Goal: Task Accomplishment & Management: Manage account settings

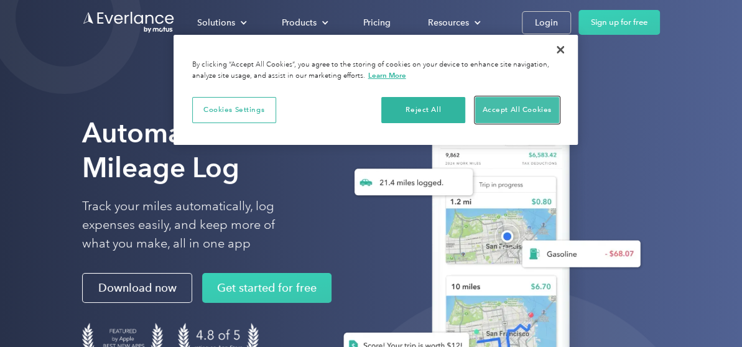
click at [518, 100] on button "Accept All Cookies" at bounding box center [517, 110] width 84 height 26
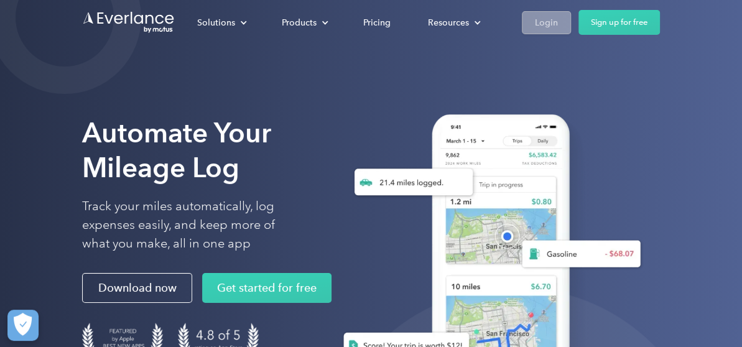
click at [531, 17] on link "Login" at bounding box center [546, 22] width 49 height 23
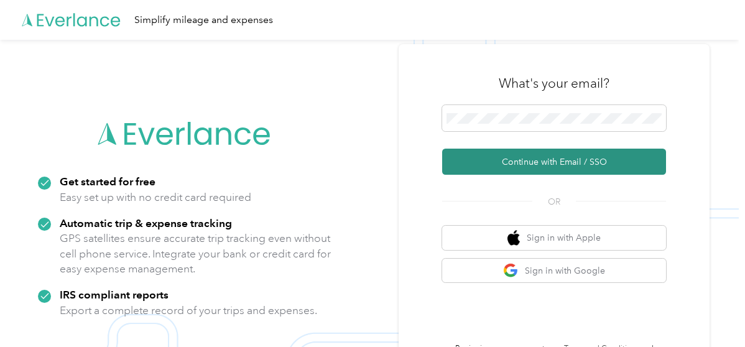
click at [552, 160] on button "Continue with Email / SSO" at bounding box center [554, 162] width 224 height 26
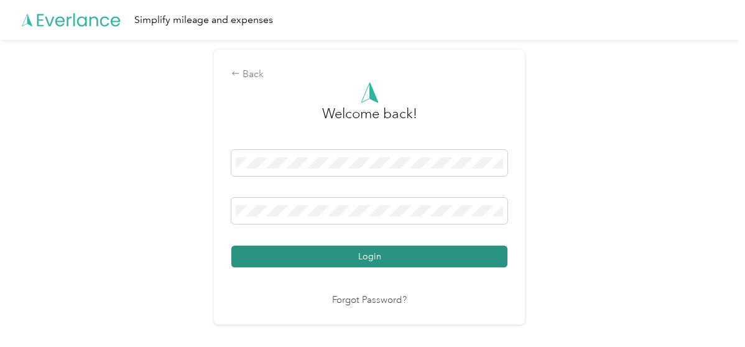
click at [362, 259] on button "Login" at bounding box center [369, 257] width 276 height 22
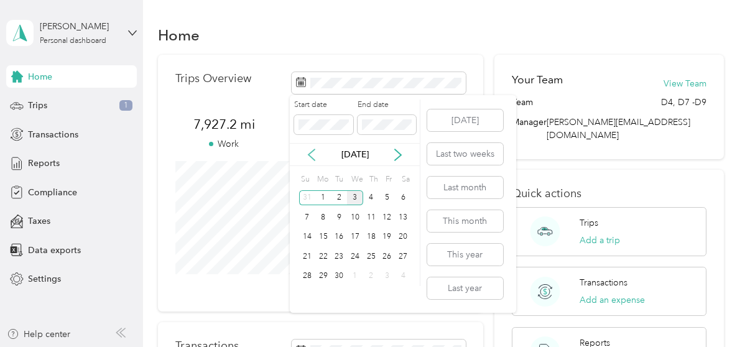
click at [307, 152] on icon at bounding box center [311, 155] width 12 height 12
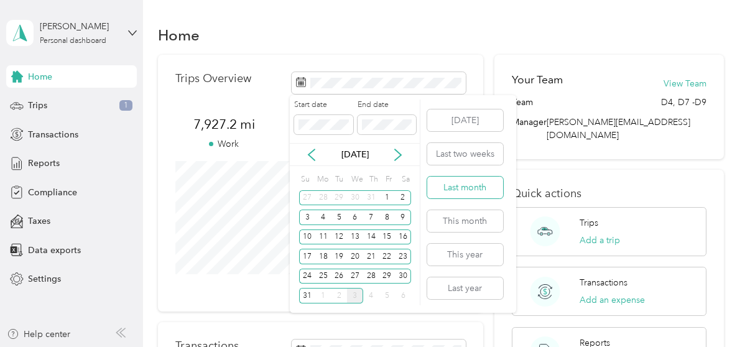
click at [482, 183] on button "Last month" at bounding box center [465, 188] width 76 height 22
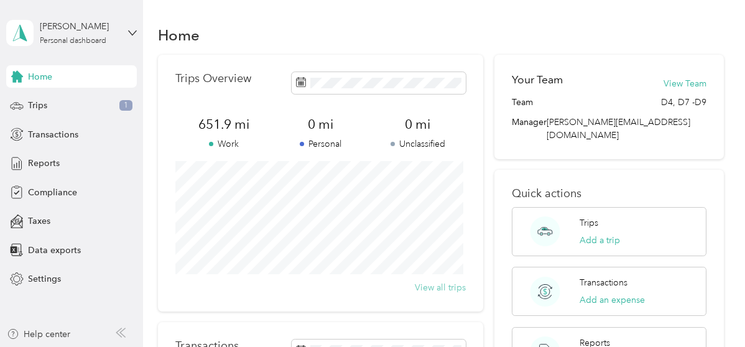
click at [442, 286] on button "View all trips" at bounding box center [440, 287] width 51 height 13
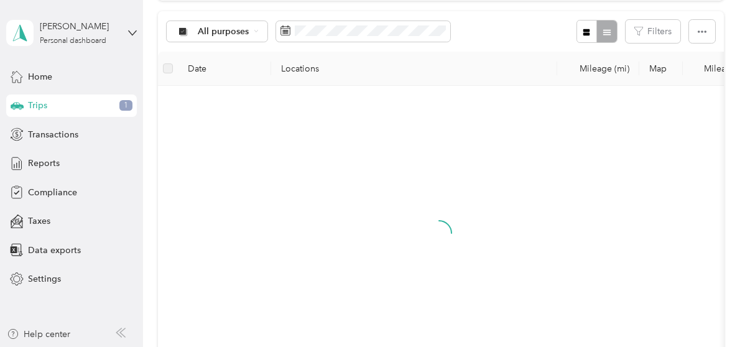
scroll to position [124, 0]
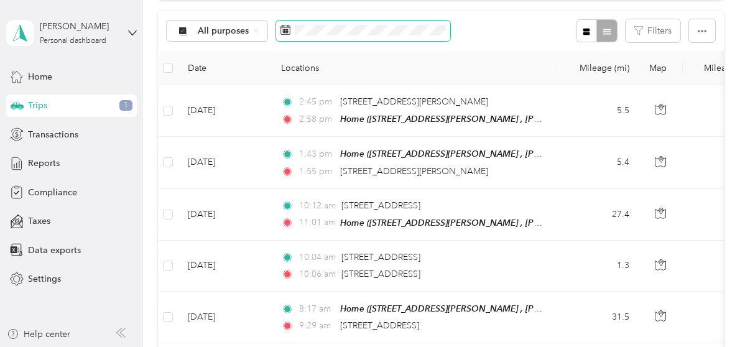
click at [394, 37] on span at bounding box center [363, 31] width 174 height 21
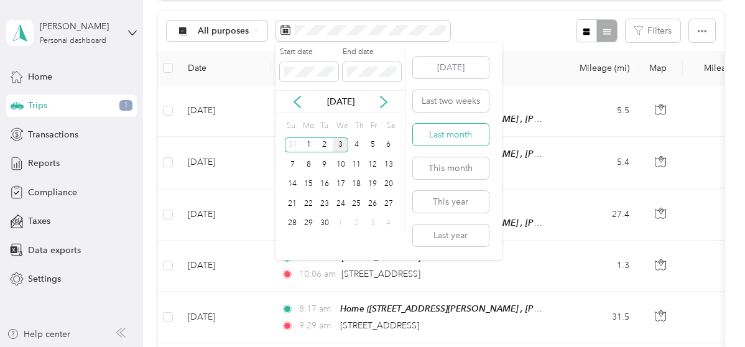
click at [426, 129] on button "Last month" at bounding box center [451, 135] width 76 height 22
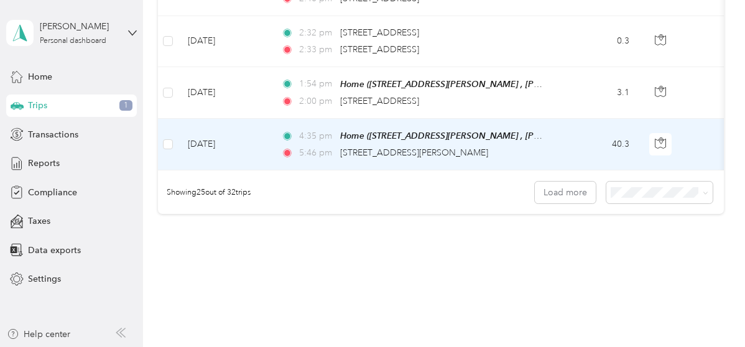
scroll to position [1299, 0]
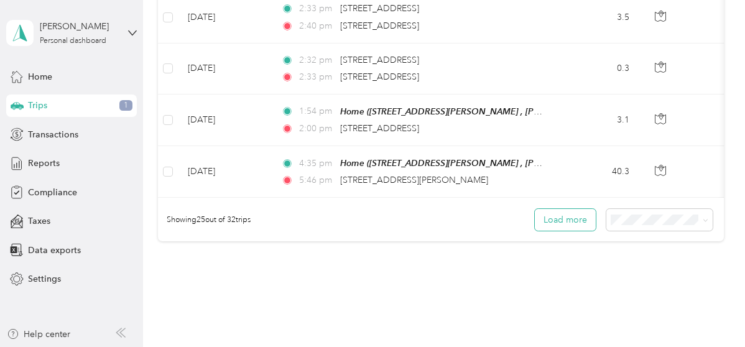
click at [562, 218] on button "Load more" at bounding box center [565, 220] width 61 height 22
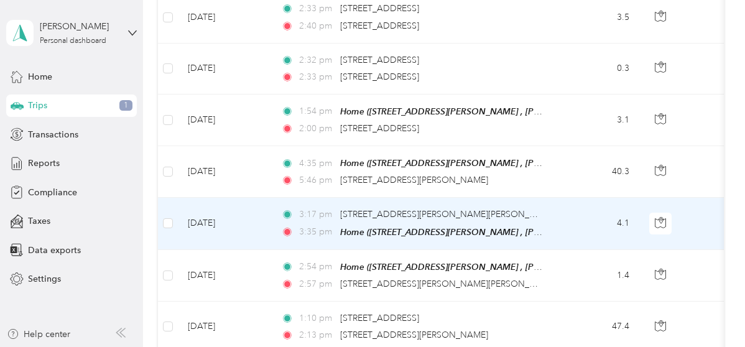
scroll to position [1718, 0]
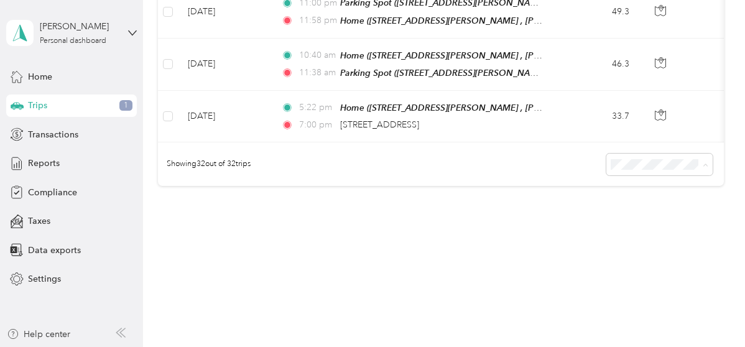
click at [640, 221] on li "100 per load" at bounding box center [657, 220] width 106 height 22
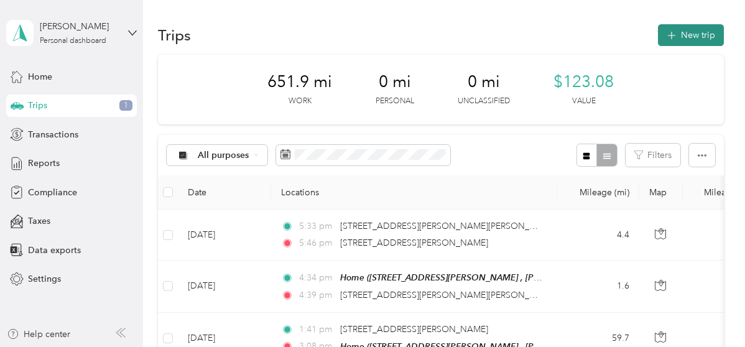
click at [687, 32] on button "New trip" at bounding box center [691, 35] width 66 height 22
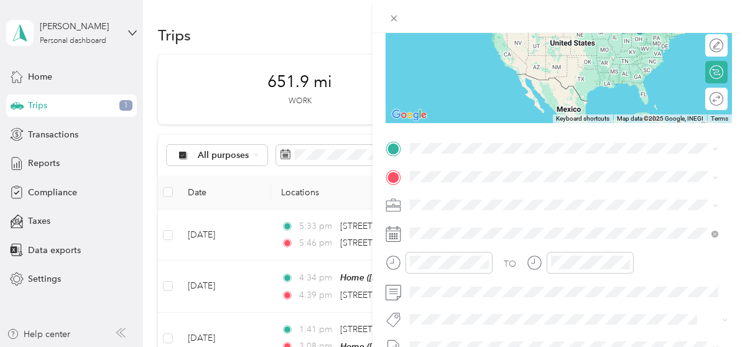
scroll to position [187, 0]
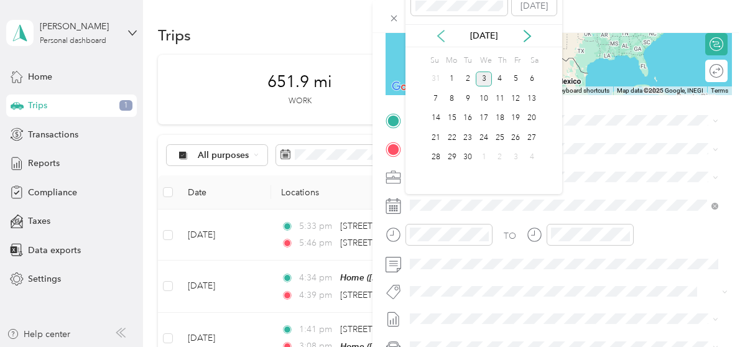
click at [437, 34] on icon at bounding box center [441, 36] width 12 height 12
click at [432, 155] on div "24" at bounding box center [436, 158] width 16 height 16
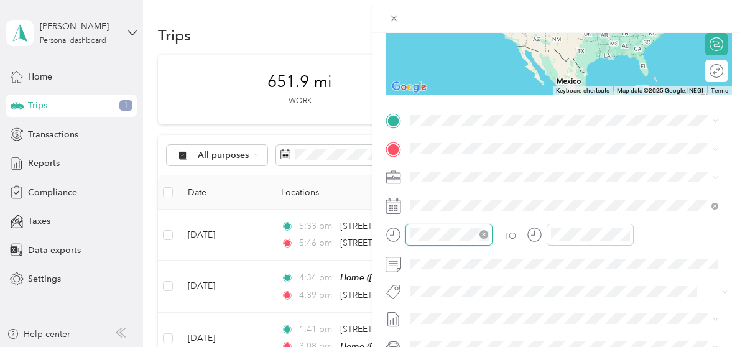
scroll to position [75, 0]
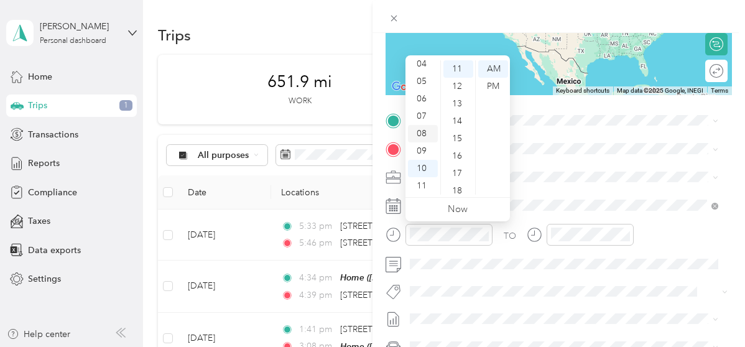
click at [419, 133] on div "08" at bounding box center [423, 133] width 30 height 17
click at [495, 89] on div "PM" at bounding box center [493, 86] width 30 height 17
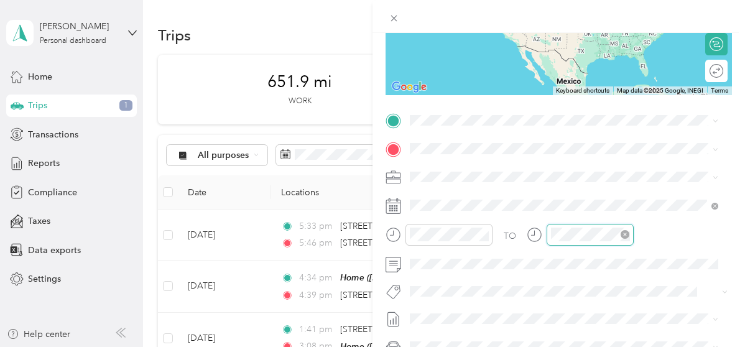
scroll to position [192, 0]
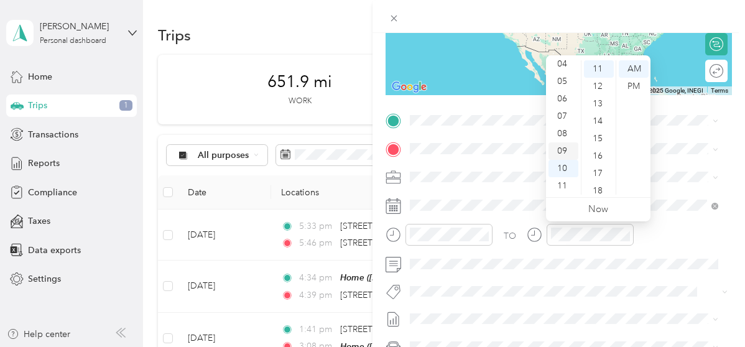
click at [566, 147] on div "09" at bounding box center [564, 150] width 30 height 17
click at [599, 68] on div "11" at bounding box center [599, 68] width 30 height 17
click at [631, 83] on div "PM" at bounding box center [634, 86] width 30 height 17
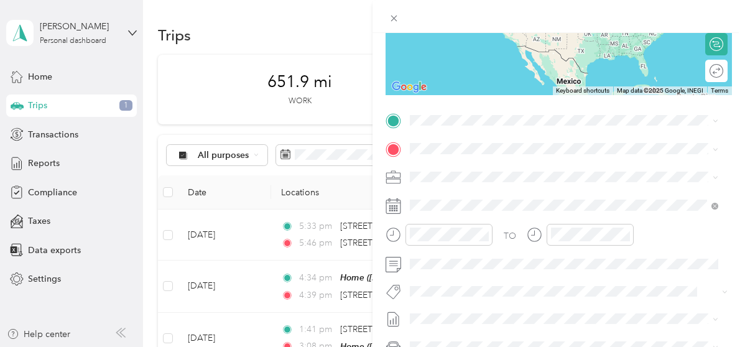
click at [460, 272] on div "Parking Spot [STREET_ADDRESS][PERSON_NAME], College Park, [GEOGRAPHIC_DATA], [G…" at bounding box center [508, 269] width 148 height 26
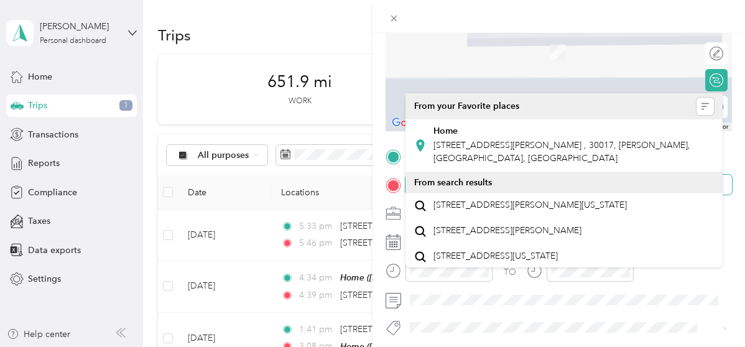
scroll to position [57, 0]
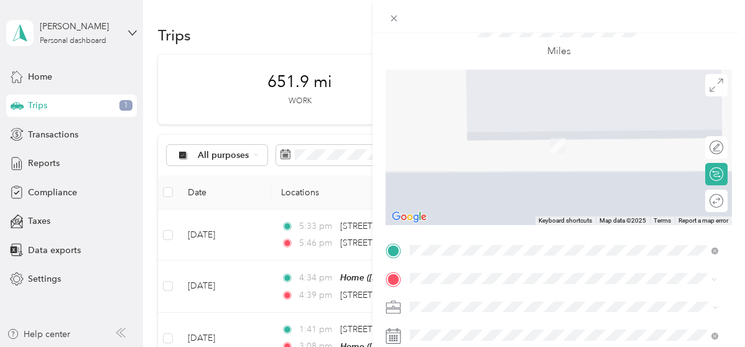
click at [526, 146] on span "[STREET_ADDRESS][PERSON_NAME] , 30017, [PERSON_NAME], [GEOGRAPHIC_DATA], [GEOGR…" at bounding box center [562, 152] width 257 height 24
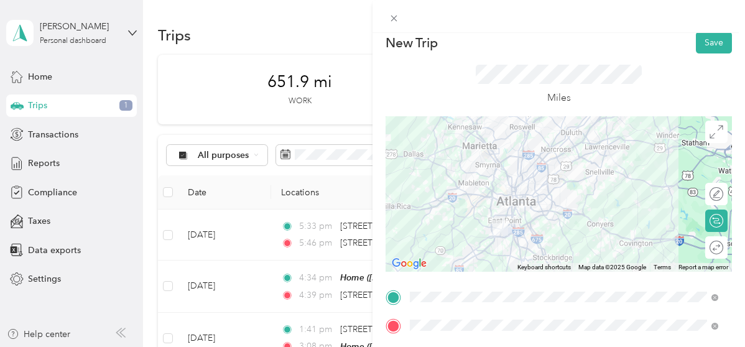
scroll to position [0, 0]
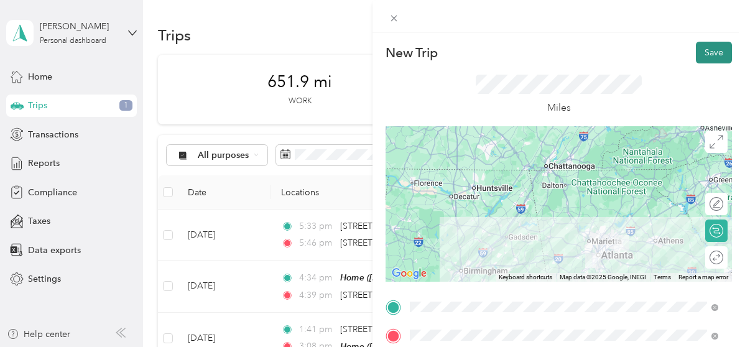
drag, startPoint x: 702, startPoint y: 54, endPoint x: 695, endPoint y: 59, distance: 8.5
click at [702, 54] on button "Save" at bounding box center [714, 53] width 36 height 22
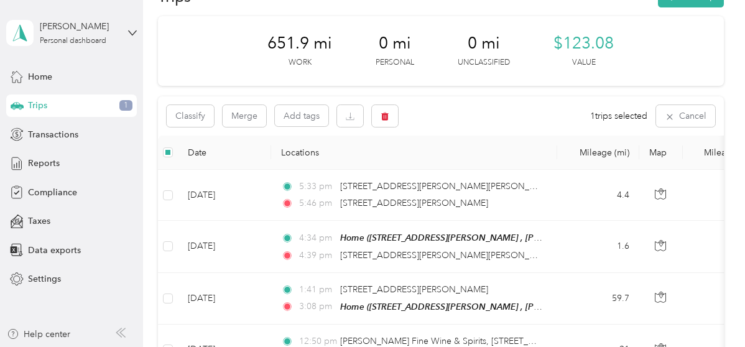
scroll to position [26, 0]
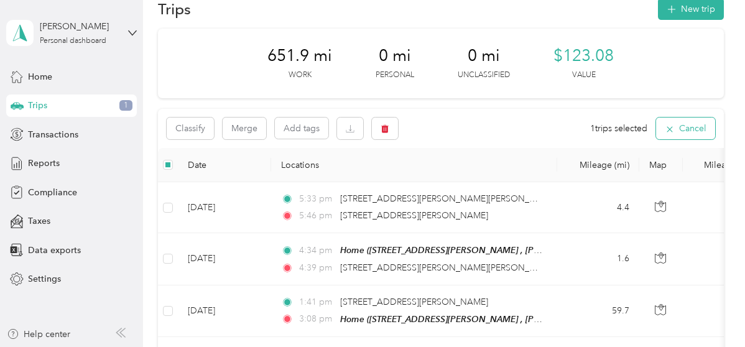
click at [679, 127] on button "Cancel" at bounding box center [685, 129] width 59 height 22
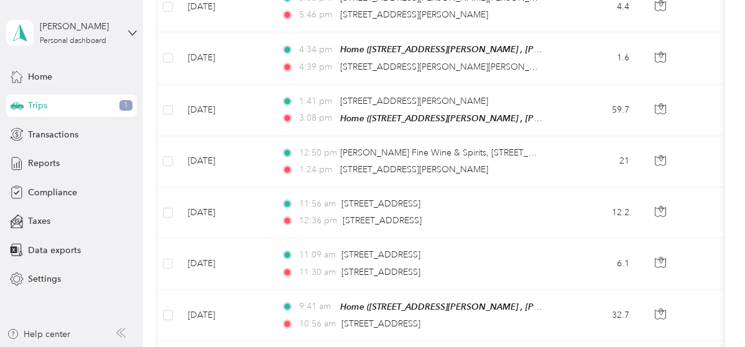
scroll to position [0, 0]
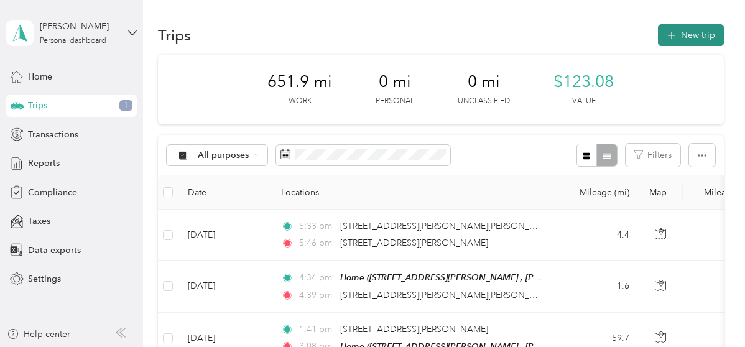
click at [681, 27] on button "New trip" at bounding box center [691, 35] width 66 height 22
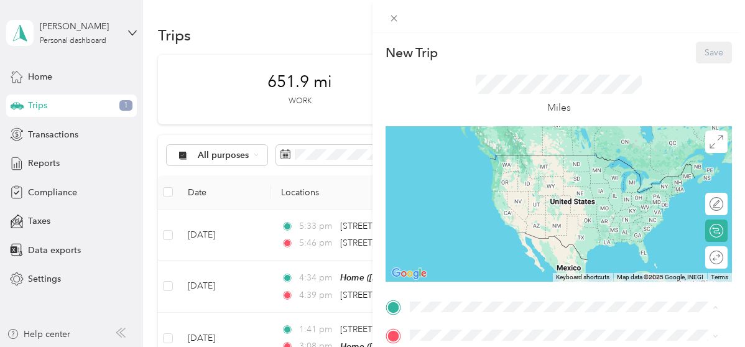
click at [447, 175] on span "[STREET_ADDRESS][PERSON_NAME] , 30017, [PERSON_NAME], [GEOGRAPHIC_DATA], [GEOGR…" at bounding box center [562, 181] width 257 height 24
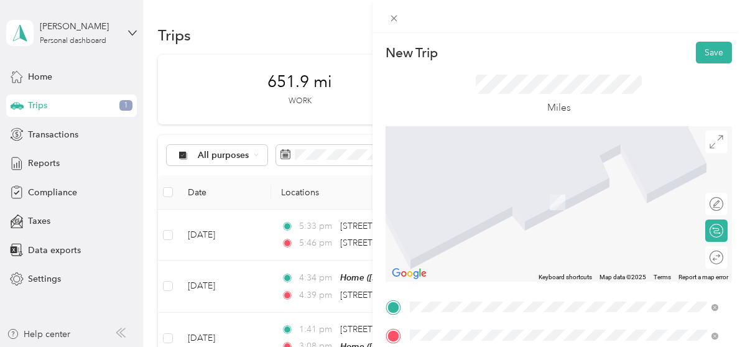
click at [483, 201] on span "[STREET_ADDRESS][PERSON_NAME]" at bounding box center [508, 202] width 148 height 11
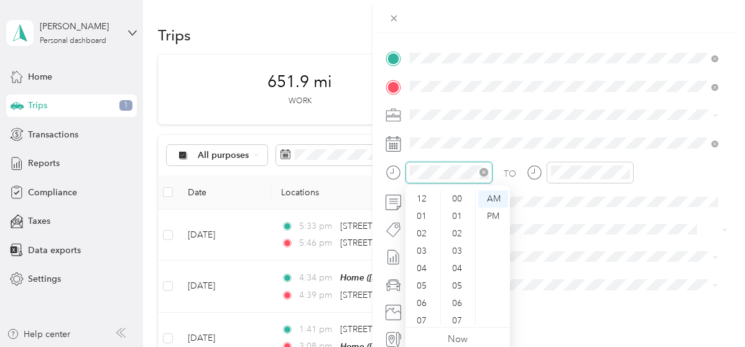
scroll to position [75, 0]
click at [424, 262] on div "08" at bounding box center [423, 263] width 30 height 17
click at [494, 217] on div "PM" at bounding box center [493, 216] width 30 height 17
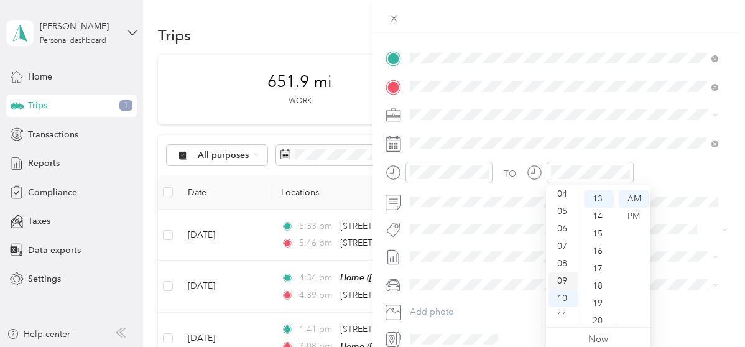
click at [559, 277] on div "09" at bounding box center [564, 281] width 30 height 17
click at [632, 217] on div "PM" at bounding box center [634, 216] width 30 height 17
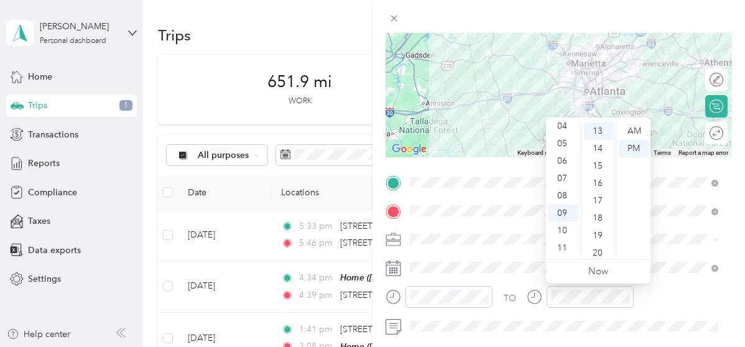
scroll to position [187, 0]
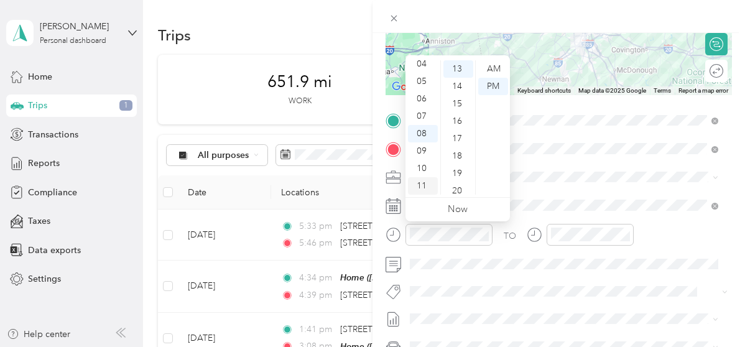
click at [419, 181] on div "11" at bounding box center [423, 185] width 30 height 17
click at [487, 69] on div "AM" at bounding box center [493, 68] width 30 height 17
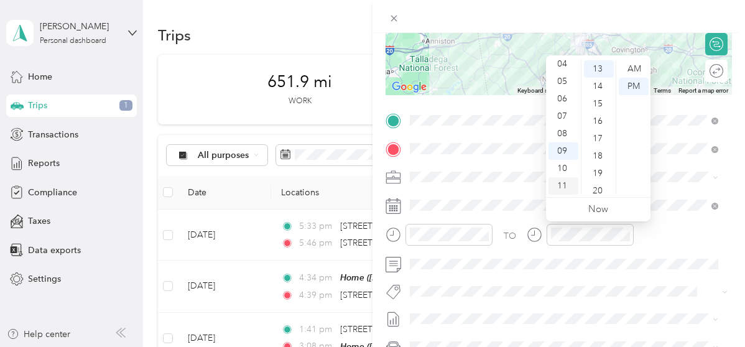
click at [563, 187] on div "11" at bounding box center [564, 185] width 30 height 17
click at [598, 190] on div "45" at bounding box center [599, 190] width 30 height 17
click at [565, 69] on div "12" at bounding box center [564, 68] width 30 height 17
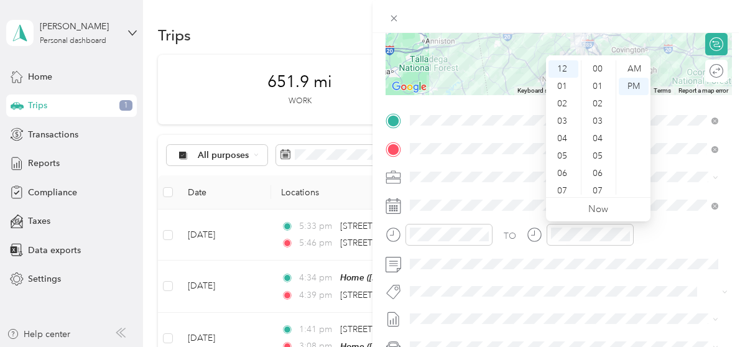
scroll to position [62, 0]
click at [600, 179] on div "10" at bounding box center [599, 180] width 30 height 17
click at [632, 86] on div "PM" at bounding box center [634, 86] width 30 height 17
click at [674, 252] on div "TO" at bounding box center [559, 239] width 347 height 30
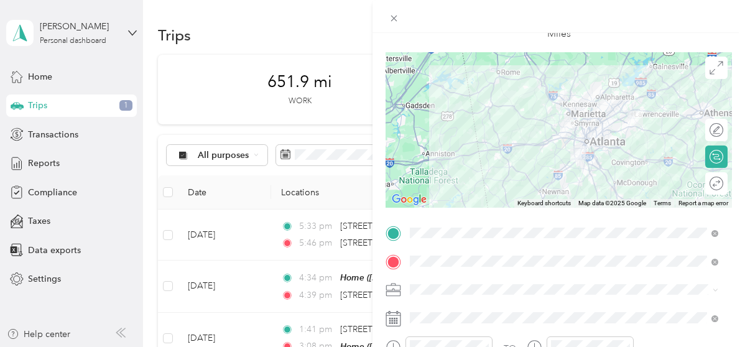
scroll to position [0, 0]
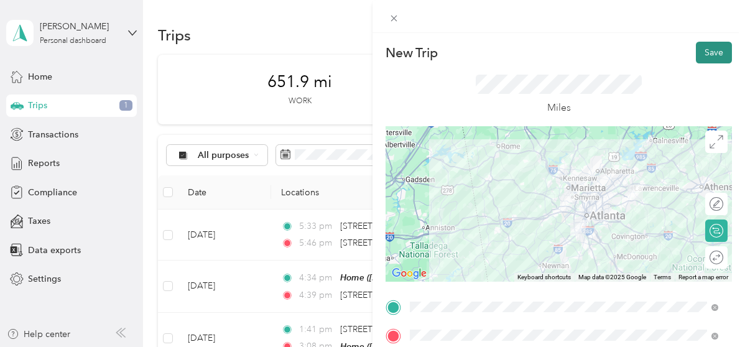
click at [703, 48] on button "Save" at bounding box center [714, 53] width 36 height 22
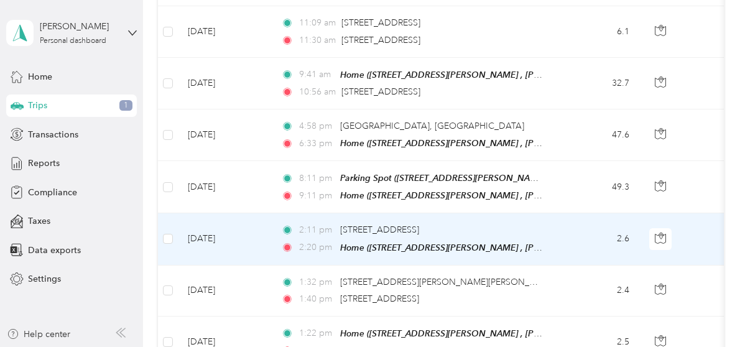
scroll to position [436, 0]
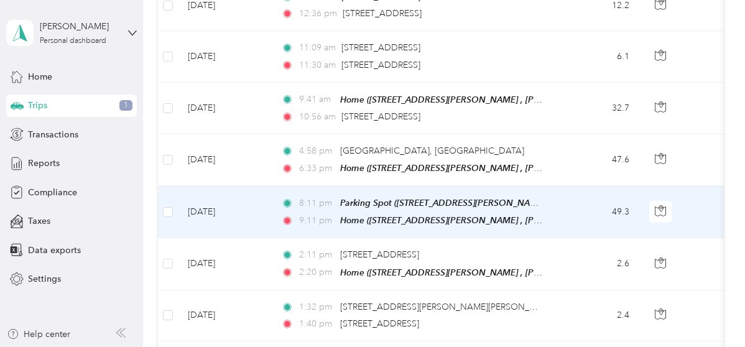
click at [577, 207] on td "49.3" at bounding box center [598, 212] width 82 height 52
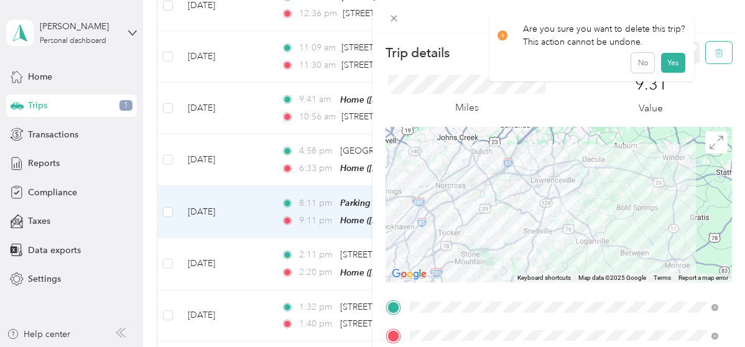
click at [715, 53] on icon "button" at bounding box center [719, 53] width 9 height 9
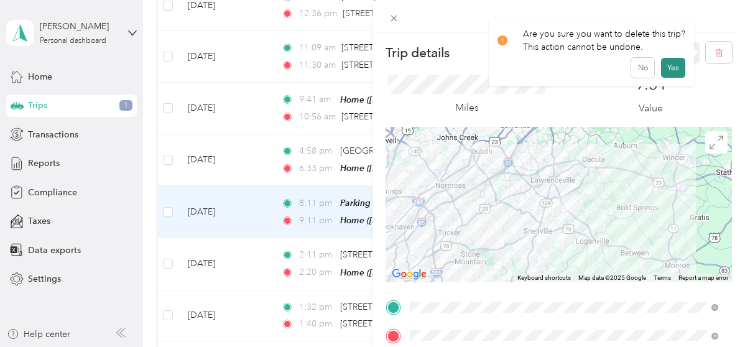
click at [668, 67] on button "Yes" at bounding box center [673, 68] width 24 height 20
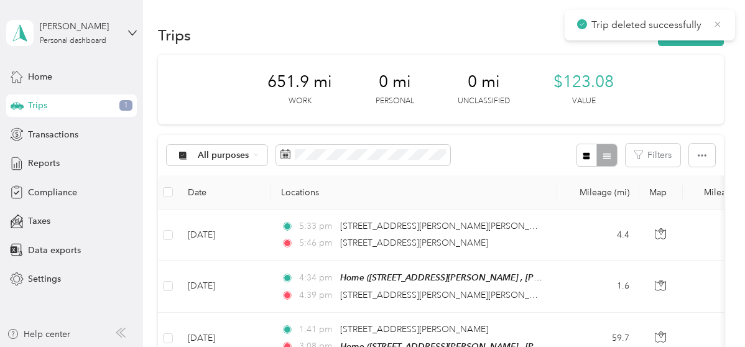
click at [722, 23] on icon at bounding box center [718, 24] width 10 height 11
click at [696, 35] on button "New trip" at bounding box center [691, 35] width 66 height 22
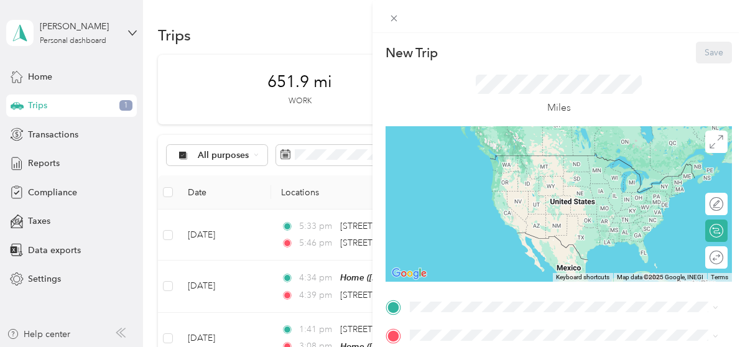
click at [466, 167] on div "Home [STREET_ADDRESS][PERSON_NAME], [PERSON_NAME], [GEOGRAPHIC_DATA], [GEOGRAPH…" at bounding box center [574, 169] width 281 height 39
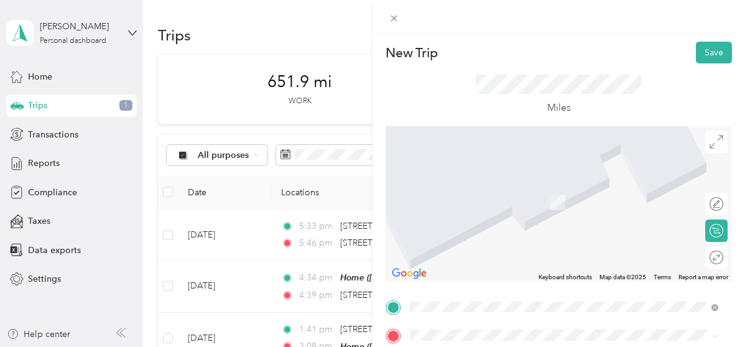
click at [477, 207] on span "[STREET_ADDRESS][PERSON_NAME]" at bounding box center [508, 202] width 148 height 11
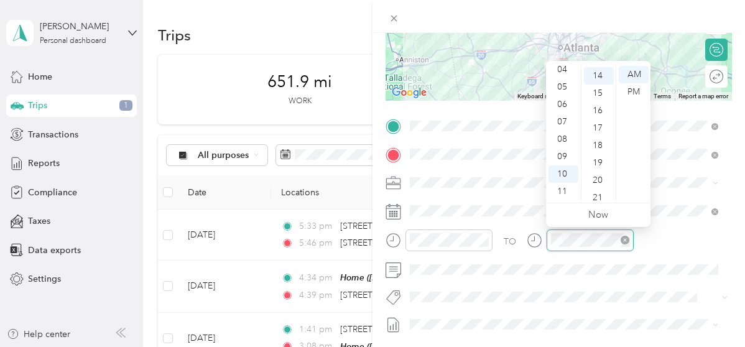
scroll to position [244, 0]
click at [561, 191] on div "11" at bounding box center [564, 191] width 30 height 17
click at [637, 79] on div "AM" at bounding box center [634, 74] width 30 height 17
click at [693, 231] on div "TO" at bounding box center [559, 245] width 347 height 30
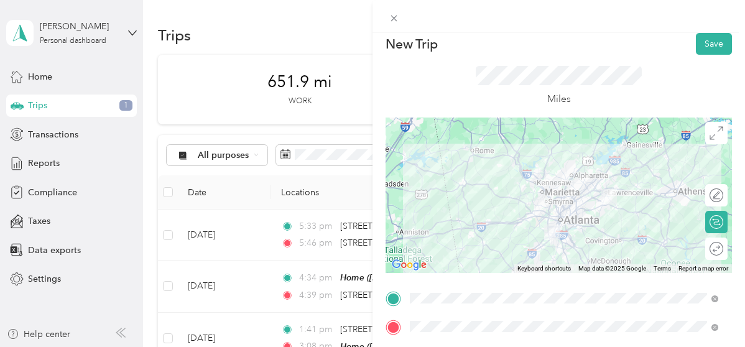
scroll to position [0, 0]
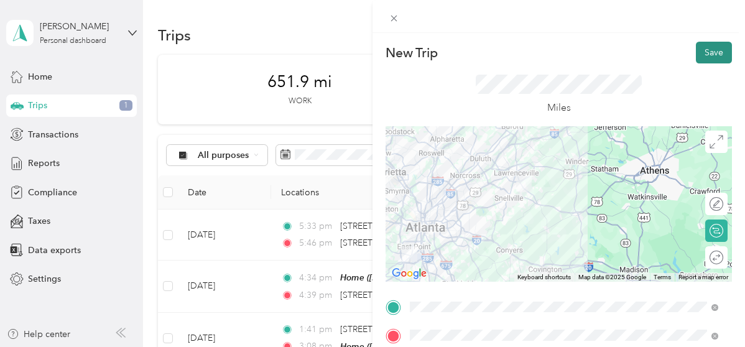
click at [696, 45] on button "Save" at bounding box center [714, 53] width 36 height 22
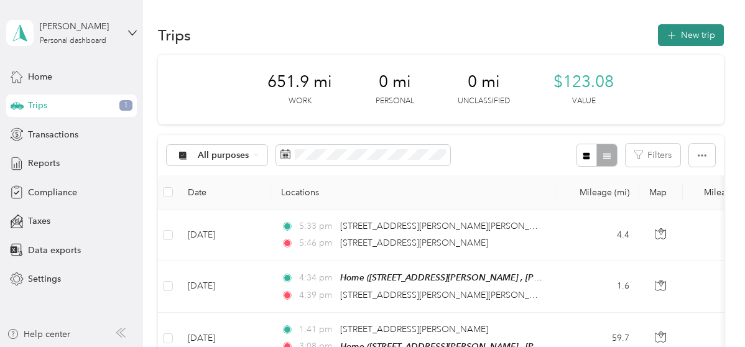
click at [706, 34] on button "New trip" at bounding box center [691, 35] width 66 height 22
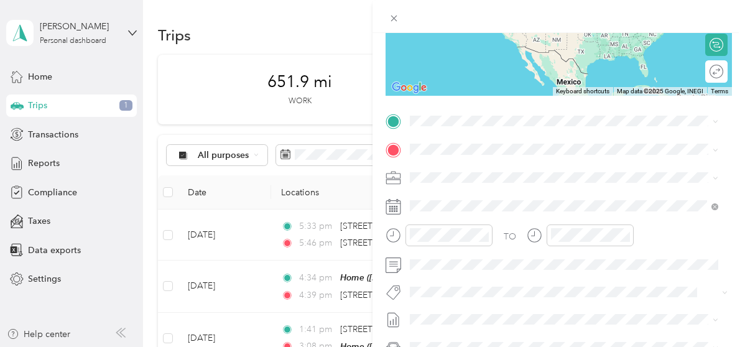
scroll to position [187, 0]
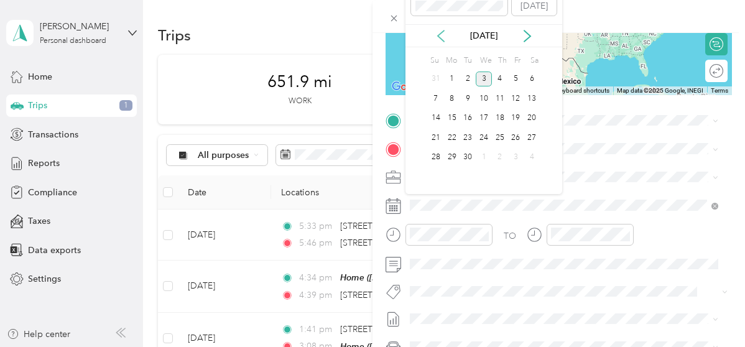
click at [440, 35] on icon at bounding box center [441, 36] width 12 height 12
click at [434, 152] on div "24" at bounding box center [436, 158] width 16 height 16
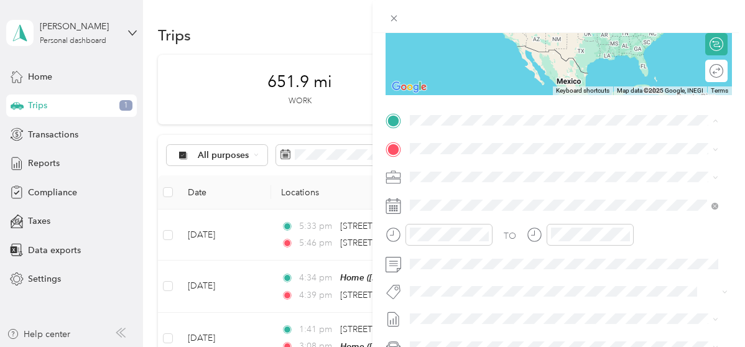
click at [438, 171] on div "Home [STREET_ADDRESS][PERSON_NAME], [PERSON_NAME], [GEOGRAPHIC_DATA], [GEOGRAPH…" at bounding box center [574, 183] width 281 height 39
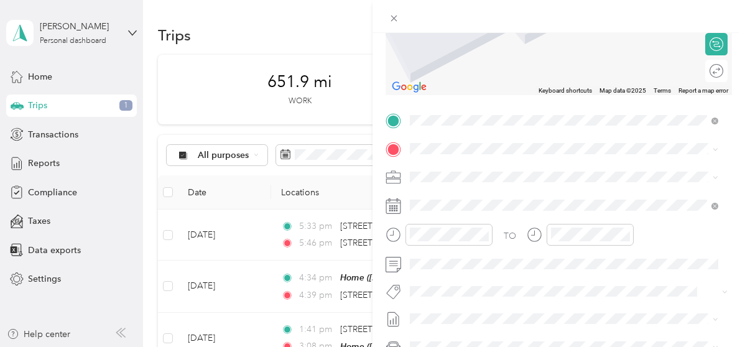
click at [488, 205] on div "Parking Spot [STREET_ADDRESS][PERSON_NAME], College Park, [GEOGRAPHIC_DATA], [G…" at bounding box center [508, 202] width 148 height 26
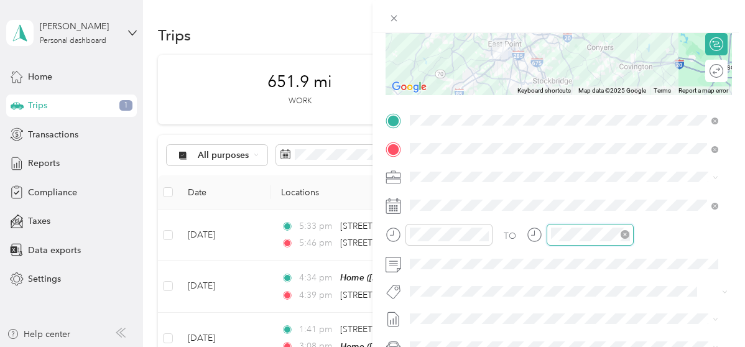
scroll to position [75, 0]
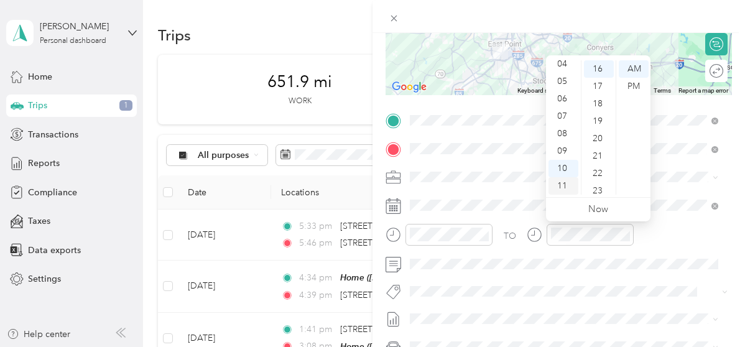
click at [562, 184] on div "11" at bounding box center [564, 185] width 30 height 17
click at [640, 70] on div "AM" at bounding box center [634, 68] width 30 height 17
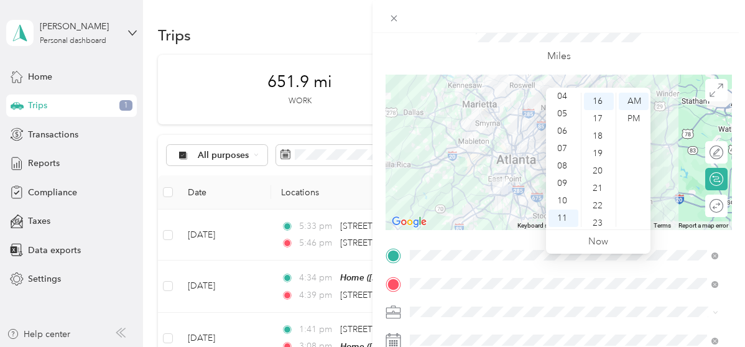
scroll to position [0, 0]
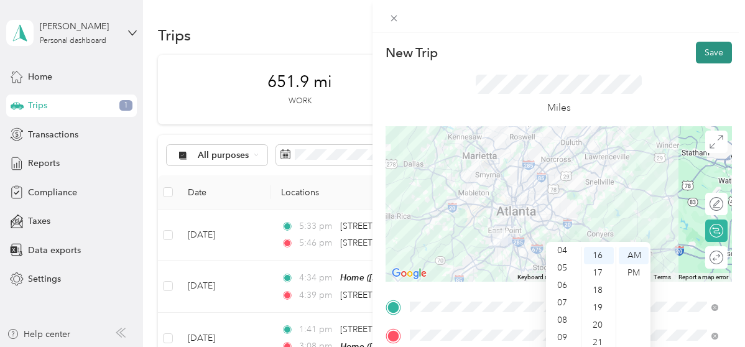
click at [707, 46] on button "Save" at bounding box center [714, 53] width 36 height 22
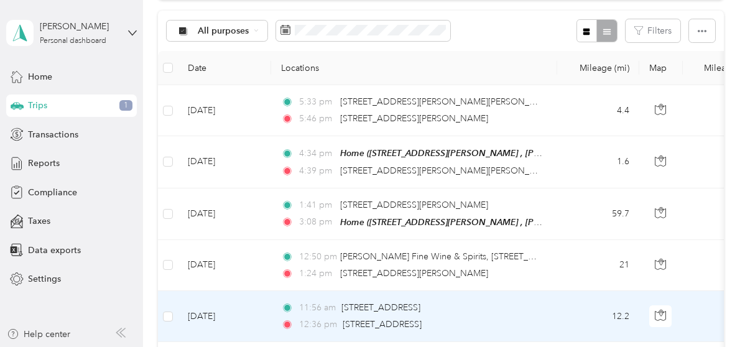
scroll to position [62, 0]
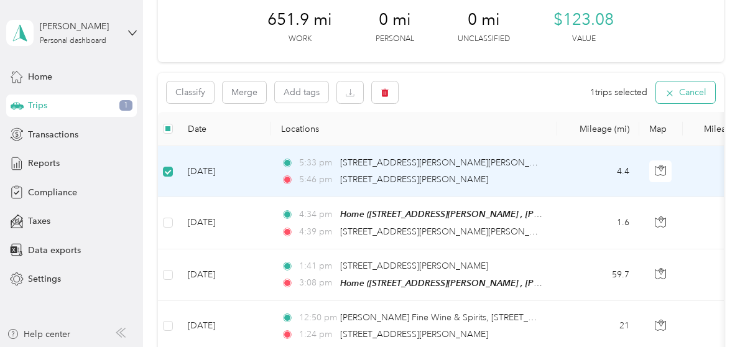
click at [692, 94] on button "Cancel" at bounding box center [685, 93] width 59 height 22
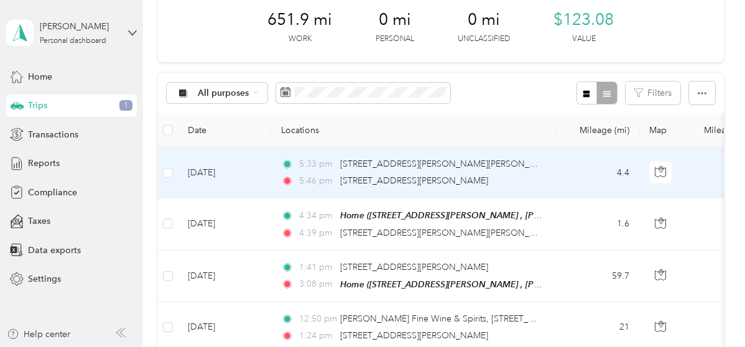
click at [270, 167] on td "[DATE]" at bounding box center [224, 172] width 93 height 51
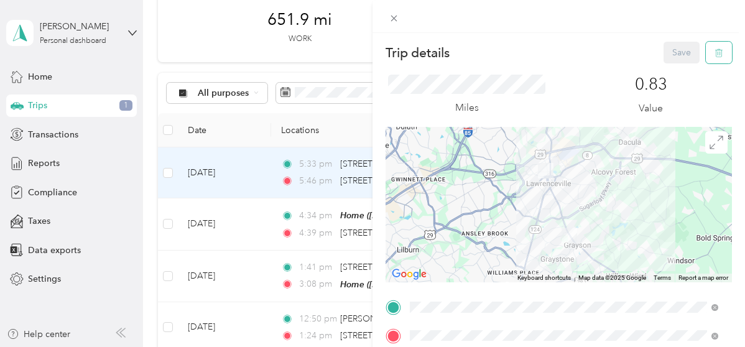
click at [715, 50] on icon "button" at bounding box center [719, 53] width 9 height 9
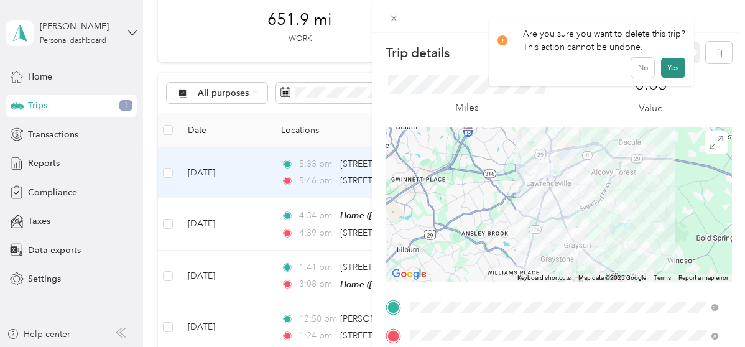
click at [678, 68] on button "Yes" at bounding box center [673, 68] width 24 height 20
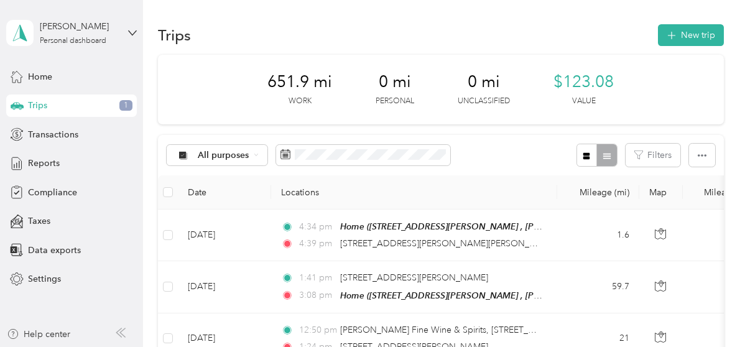
click at [58, 160] on span "Reports" at bounding box center [44, 163] width 32 height 13
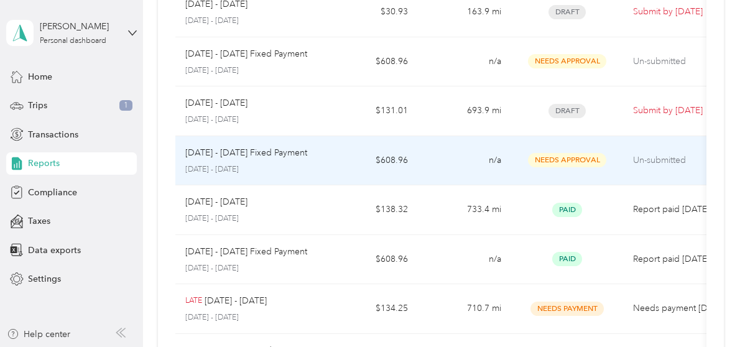
scroll to position [124, 0]
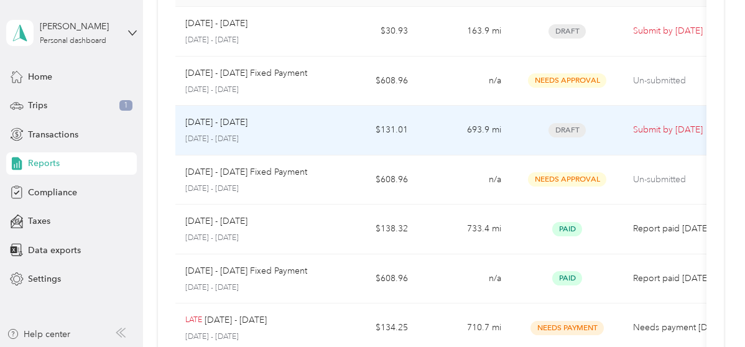
click at [428, 131] on td "693.9 mi" at bounding box center [464, 131] width 93 height 50
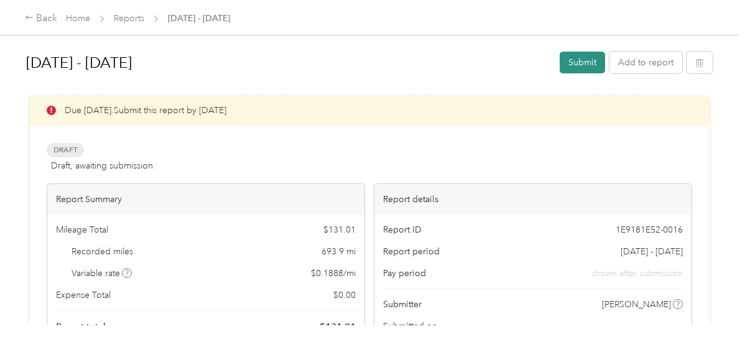
click at [574, 55] on button "Submit" at bounding box center [582, 63] width 45 height 22
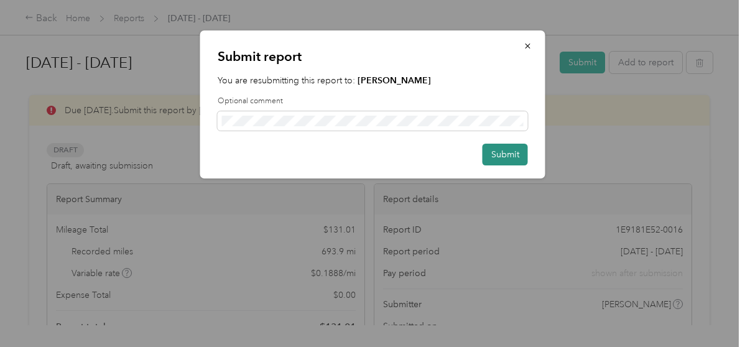
click at [495, 149] on button "Submit" at bounding box center [505, 155] width 45 height 22
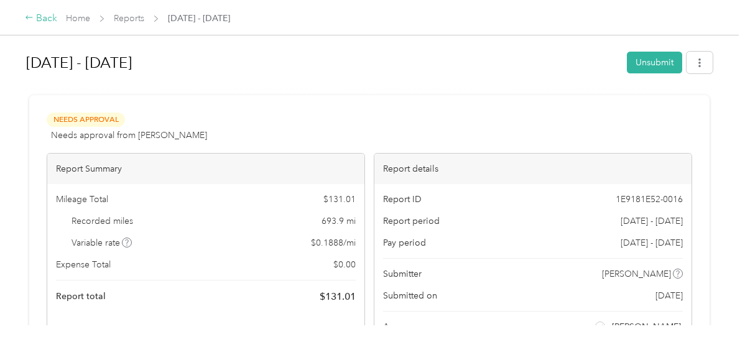
click at [32, 18] on icon at bounding box center [29, 17] width 9 height 9
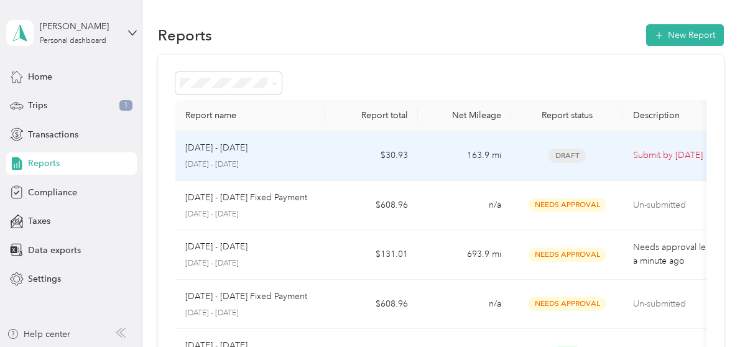
click at [276, 142] on div "[DATE] - [DATE]" at bounding box center [249, 148] width 129 height 14
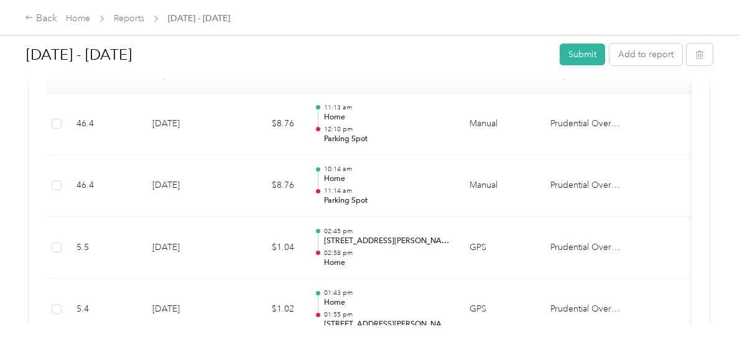
scroll to position [373, 0]
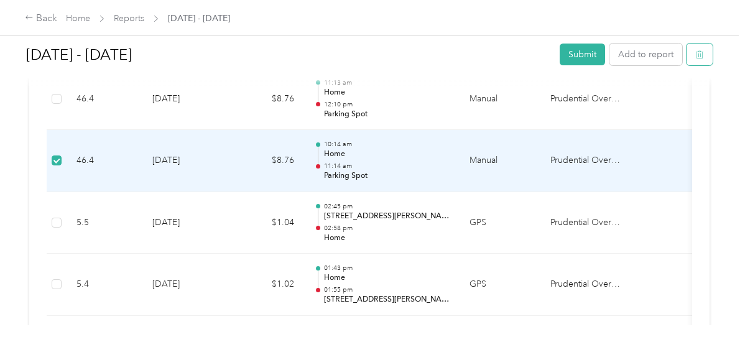
click at [701, 50] on button "button" at bounding box center [700, 55] width 26 height 22
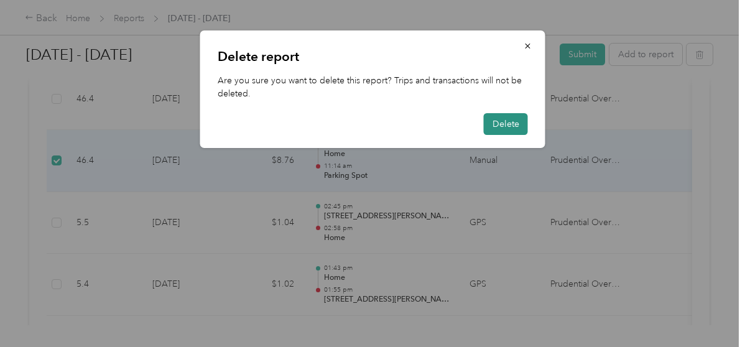
click at [508, 121] on button "Delete" at bounding box center [506, 124] width 44 height 22
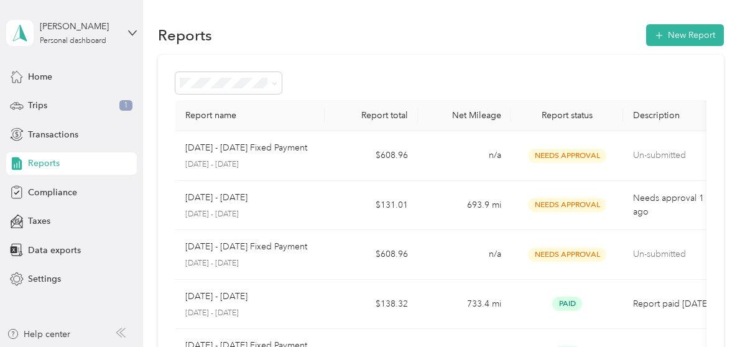
click at [76, 162] on div "Reports" at bounding box center [71, 163] width 131 height 22
click at [44, 104] on span "Trips" at bounding box center [37, 105] width 19 height 13
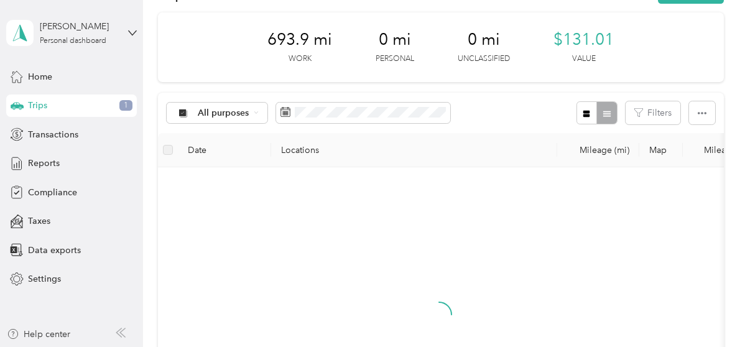
scroll to position [62, 0]
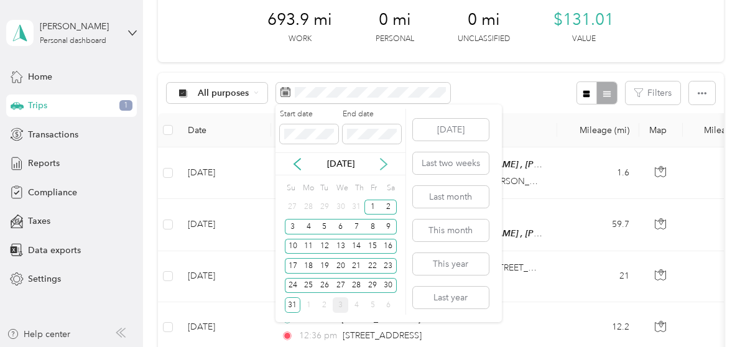
click at [383, 158] on icon at bounding box center [384, 164] width 12 height 12
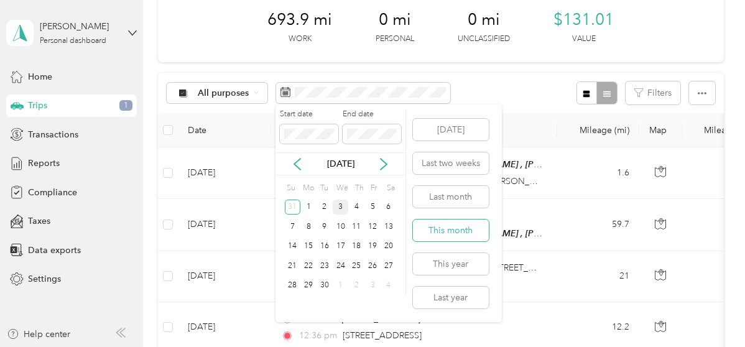
click at [443, 228] on button "This month" at bounding box center [451, 231] width 76 height 22
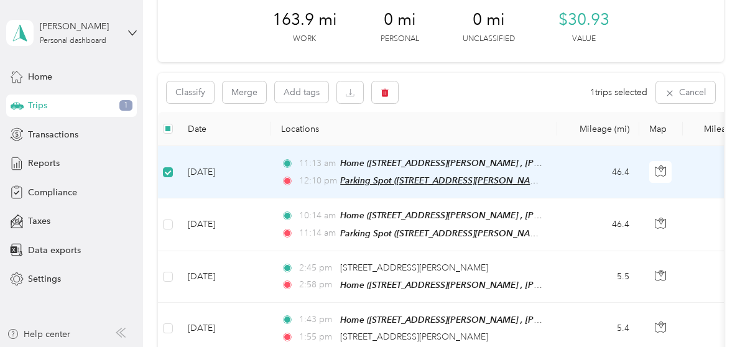
drag, startPoint x: 565, startPoint y: 169, endPoint x: 414, endPoint y: 176, distance: 150.7
click at [414, 176] on span "Parking Spot ([STREET_ADDRESS][PERSON_NAME] , [GEOGRAPHIC_DATA], [GEOGRAPHIC_DA…" at bounding box center [537, 180] width 394 height 11
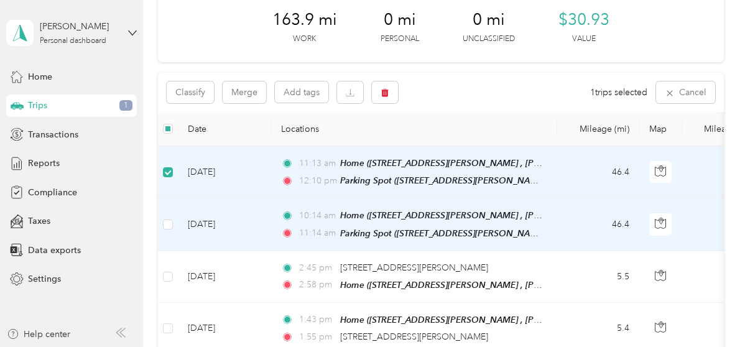
click at [575, 222] on td "46.4" at bounding box center [598, 224] width 82 height 52
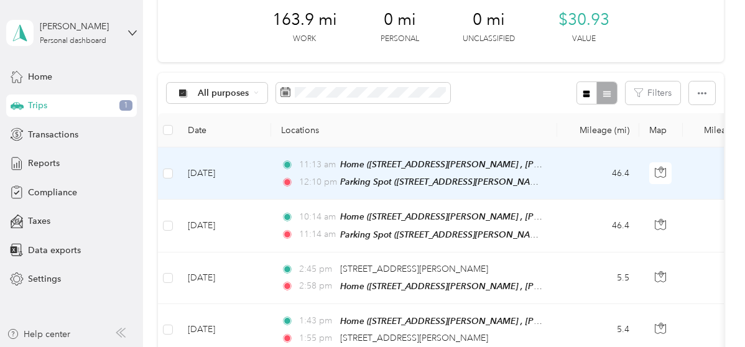
click at [570, 179] on td "46.4" at bounding box center [598, 173] width 82 height 52
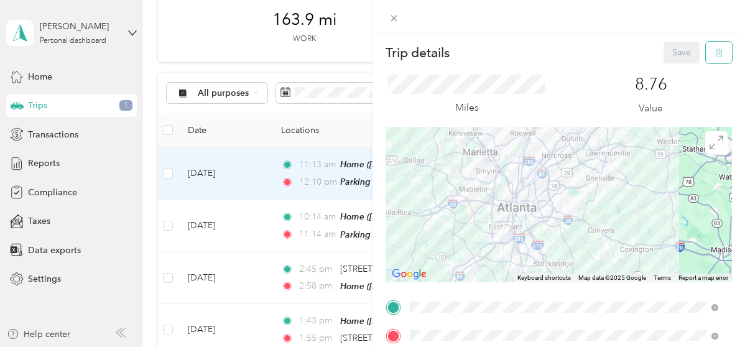
click at [708, 47] on button "button" at bounding box center [719, 53] width 26 height 22
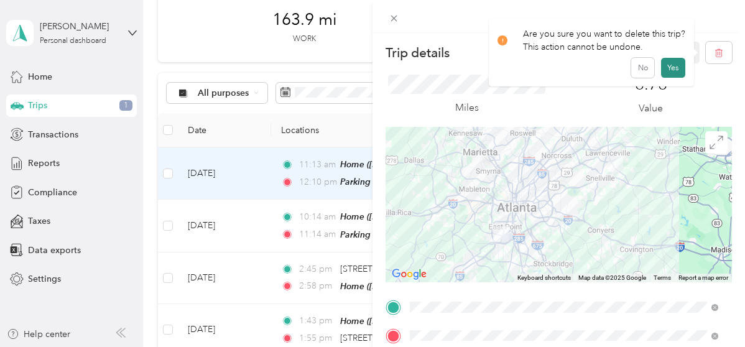
click at [672, 68] on button "Yes" at bounding box center [673, 68] width 24 height 20
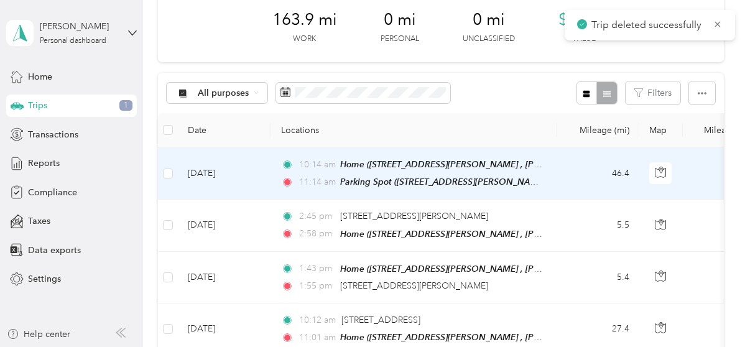
click at [564, 170] on td "46.4" at bounding box center [598, 173] width 82 height 52
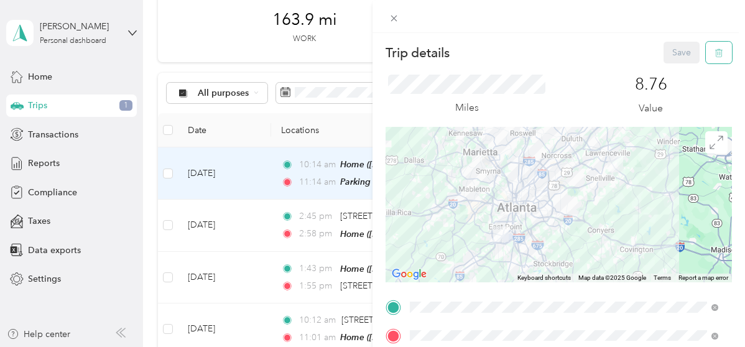
click at [715, 49] on icon "button" at bounding box center [719, 53] width 9 height 9
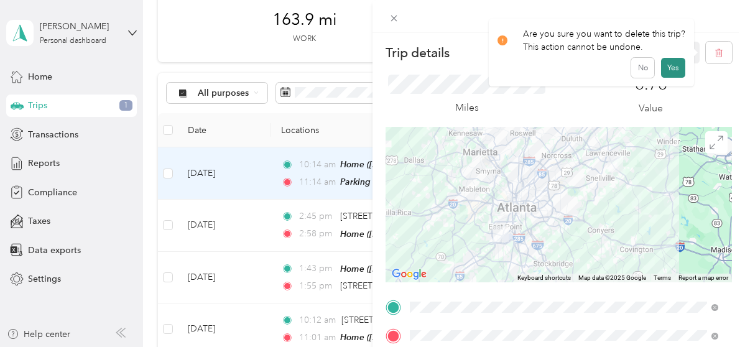
click at [668, 67] on button "Yes" at bounding box center [673, 68] width 24 height 20
